Goal: Check status: Check status

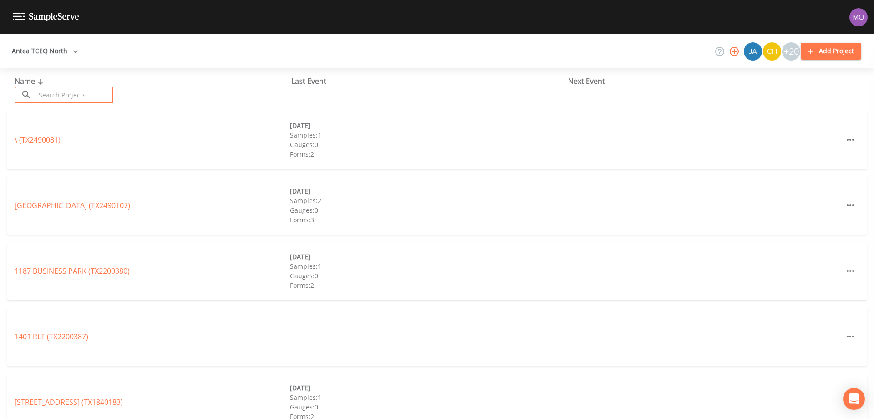
click at [37, 97] on input "text" at bounding box center [75, 95] width 78 height 17
paste input "TX0610272"
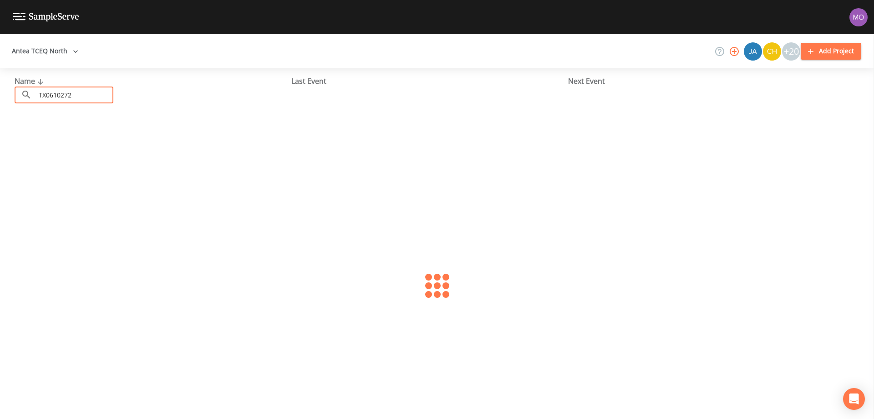
type input "TX0610272"
click at [75, 138] on link "[GEOGRAPHIC_DATA] FWSD 11-C (TX0610272)" at bounding box center [86, 140] width 143 height 10
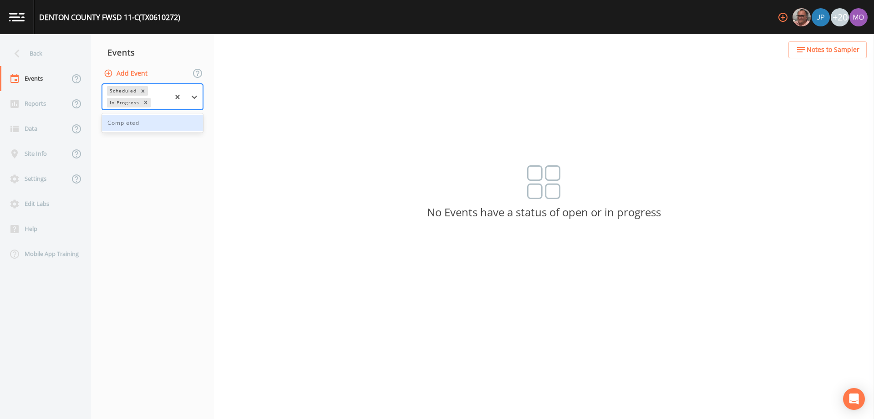
click at [126, 101] on div "In Progress" at bounding box center [124, 103] width 34 height 10
click at [132, 119] on div "Completed" at bounding box center [152, 122] width 101 height 15
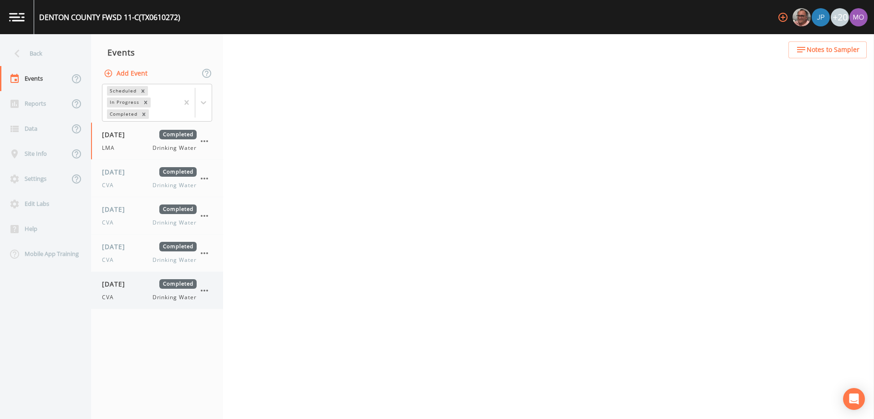
click at [142, 292] on div "[DATE] Completed CVA Drinking Water" at bounding box center [149, 290] width 95 height 22
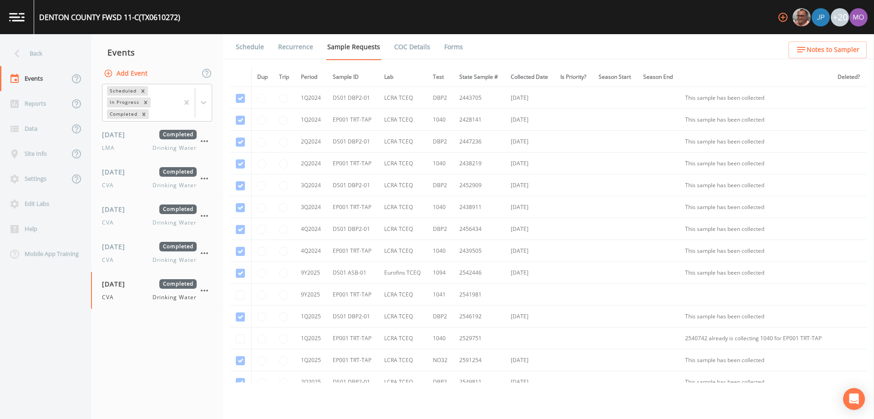
click at [446, 44] on link "Forms" at bounding box center [453, 46] width 21 height 25
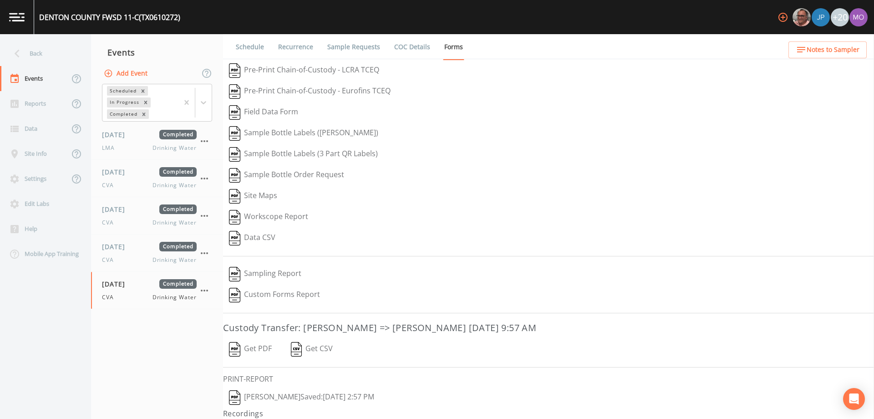
scroll to position [20, 0]
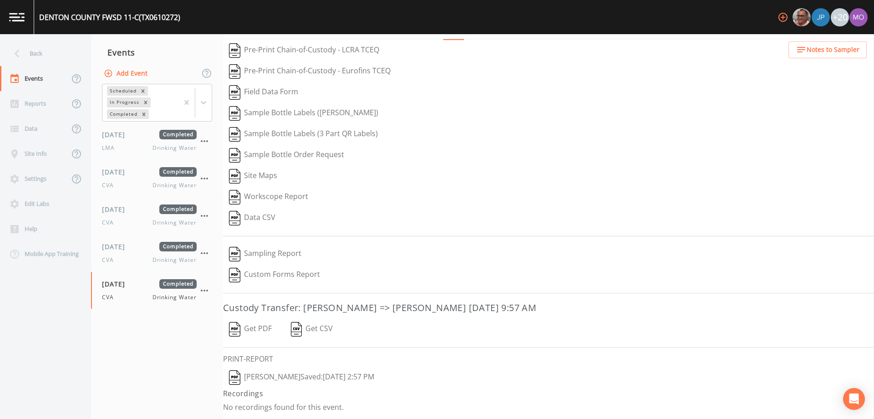
click at [235, 384] on img "button" at bounding box center [234, 377] width 11 height 15
click at [136, 251] on div "[DATE] Completed CVA Drinking Water" at bounding box center [149, 253] width 95 height 22
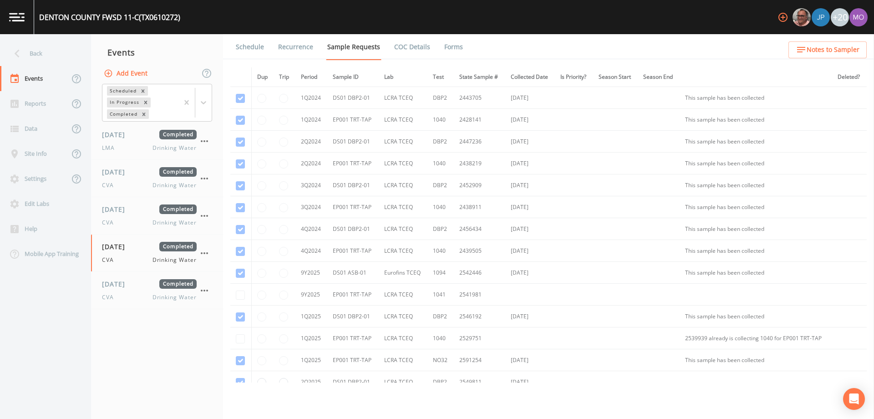
click at [454, 45] on link "Forms" at bounding box center [453, 46] width 21 height 25
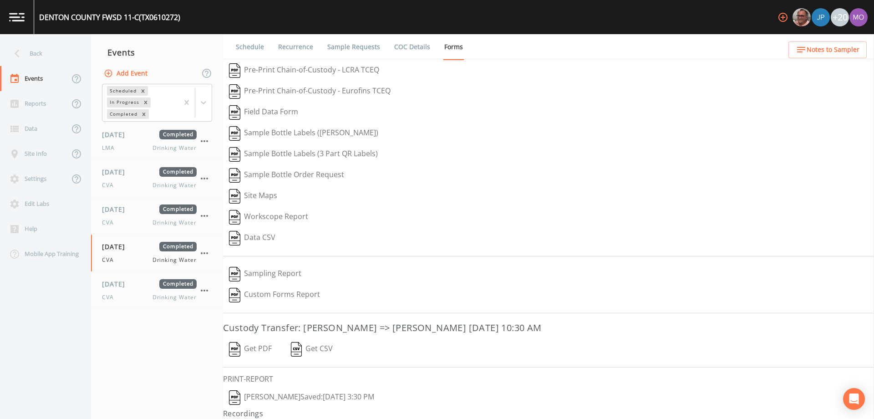
click at [238, 395] on img "button" at bounding box center [234, 397] width 11 height 15
click at [135, 216] on div "[DATE] Completed CVA Drinking Water" at bounding box center [149, 215] width 95 height 22
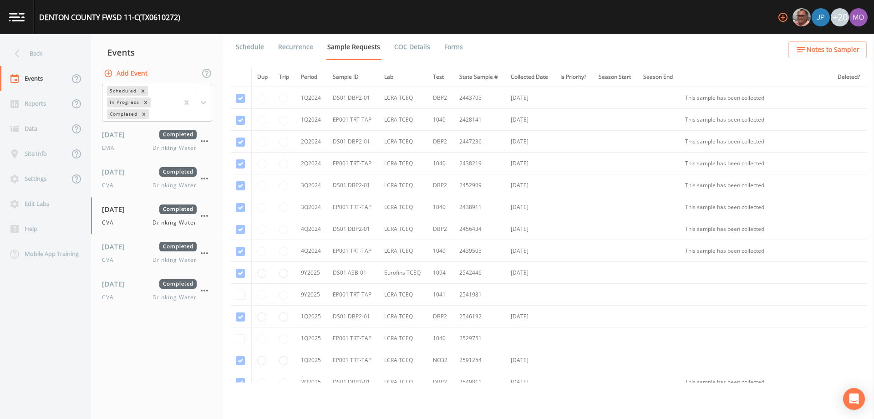
click at [450, 48] on link "Forms" at bounding box center [453, 46] width 21 height 25
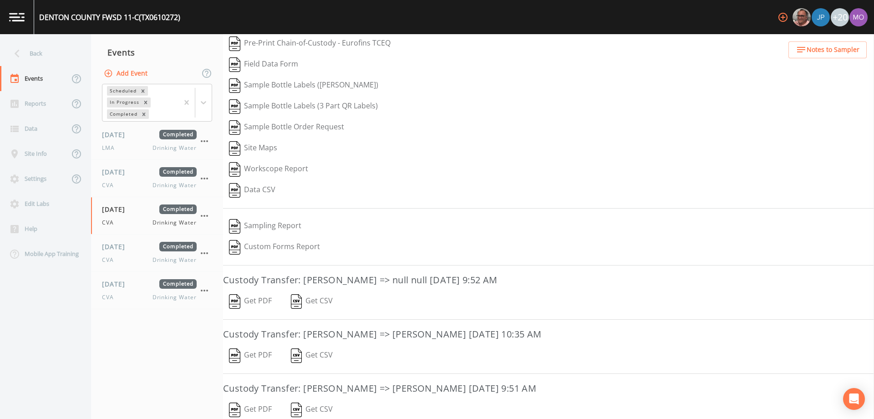
scroll to position [128, 0]
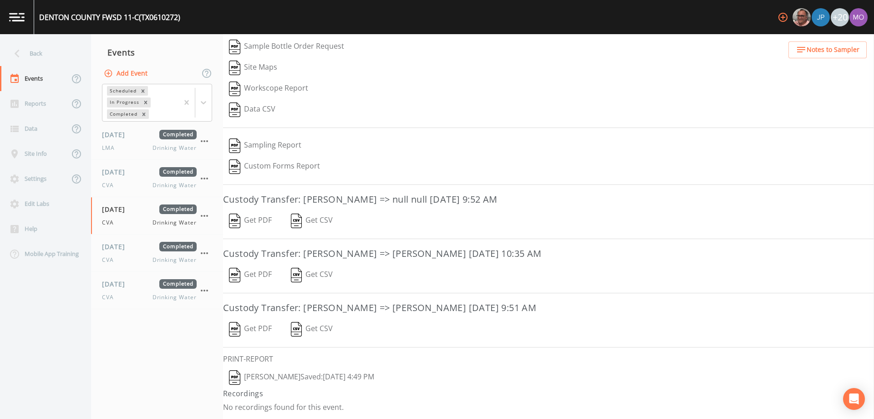
click at [233, 378] on img "button" at bounding box center [234, 377] width 11 height 15
